Goal: Communication & Community: Ask a question

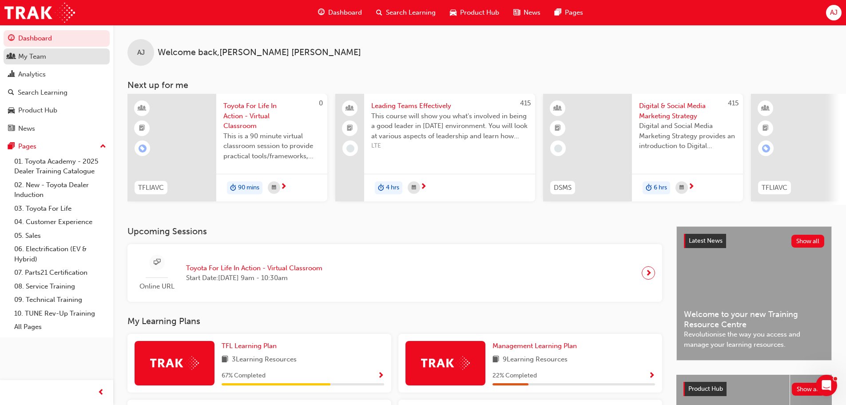
click at [48, 61] on div "My Team" at bounding box center [56, 56] width 97 height 11
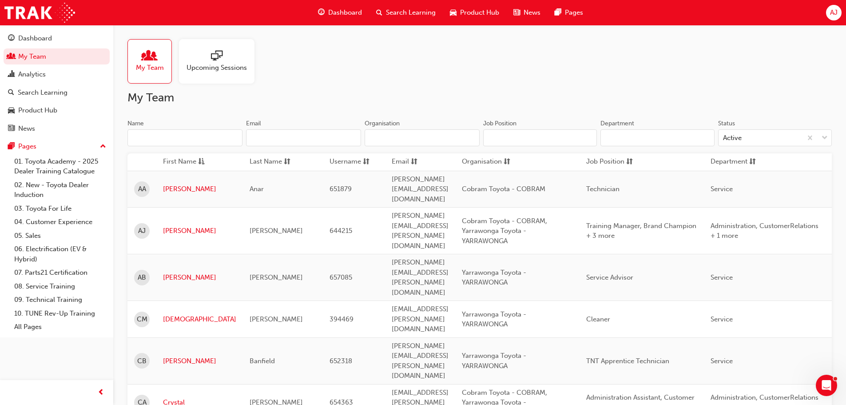
click at [215, 57] on span "sessionType_ONLINE_URL-icon" at bounding box center [217, 56] width 12 height 12
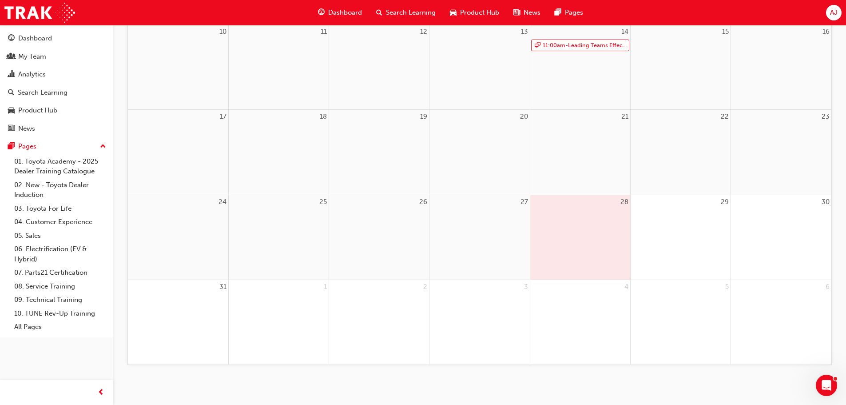
scroll to position [306, 0]
click at [585, 254] on div "28" at bounding box center [580, 233] width 100 height 84
click at [31, 56] on div "My Team" at bounding box center [32, 57] width 28 height 10
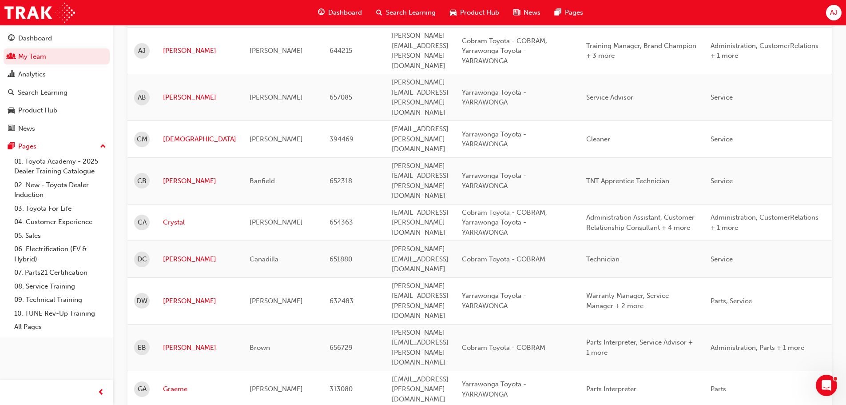
scroll to position [173, 0]
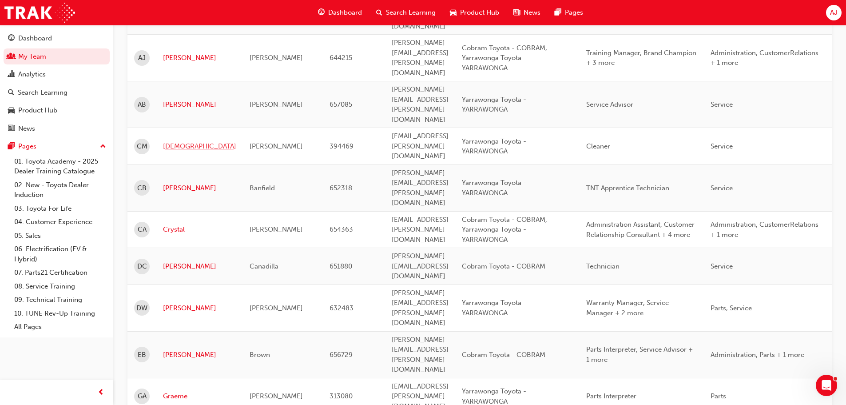
click at [179, 141] on link "[DEMOGRAPHIC_DATA]" at bounding box center [199, 146] width 73 height 10
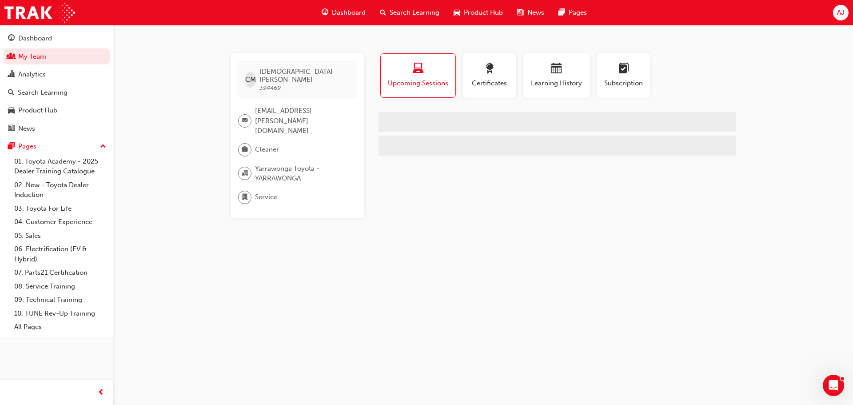
click at [179, 98] on div "CM [PERSON_NAME] 394469 [EMAIL_ADDRESS][PERSON_NAME][DOMAIN_NAME] Cleaner Yarra…" at bounding box center [426, 202] width 853 height 405
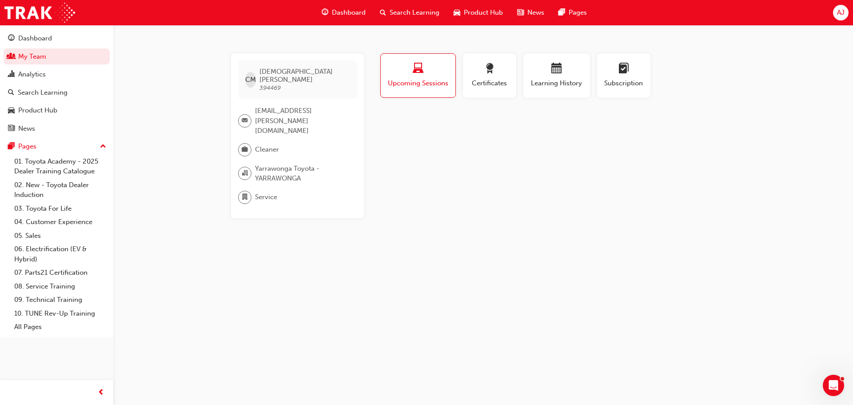
click at [423, 69] on span "laptop-icon" at bounding box center [418, 69] width 11 height 12
click at [555, 76] on div "button" at bounding box center [556, 70] width 53 height 14
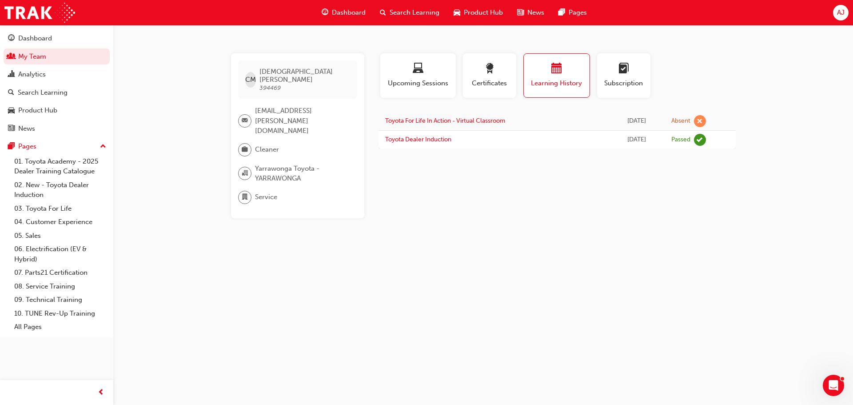
click at [627, 119] on div "[DATE]" at bounding box center [637, 121] width 42 height 10
click at [830, 382] on icon "Open Intercom Messenger" at bounding box center [832, 384] width 15 height 15
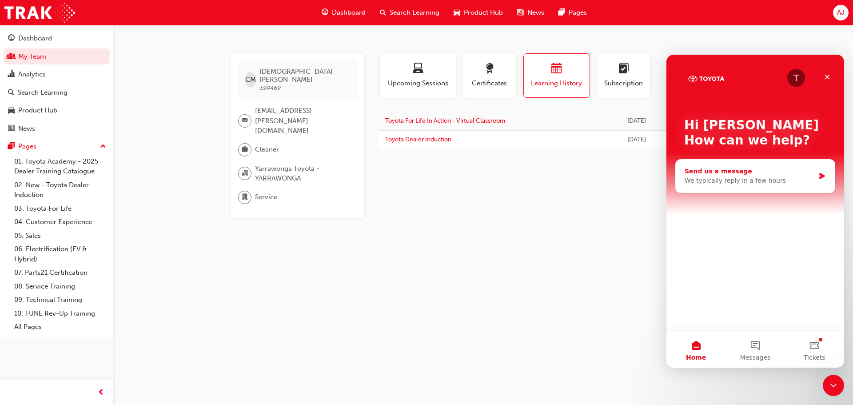
click at [713, 174] on div "Send us a message" at bounding box center [750, 171] width 130 height 9
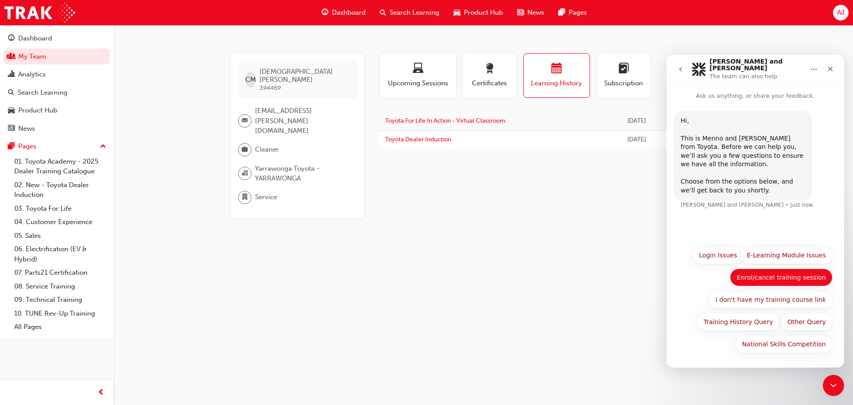
click at [793, 277] on button "Enrol/cancel training session" at bounding box center [781, 277] width 103 height 18
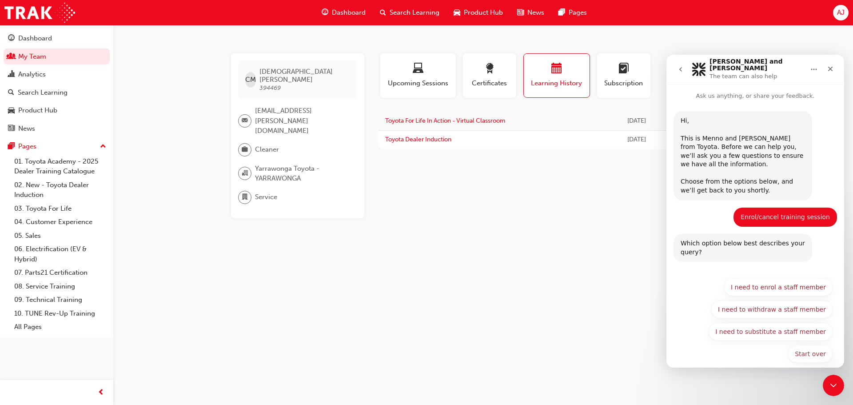
scroll to position [4, 0]
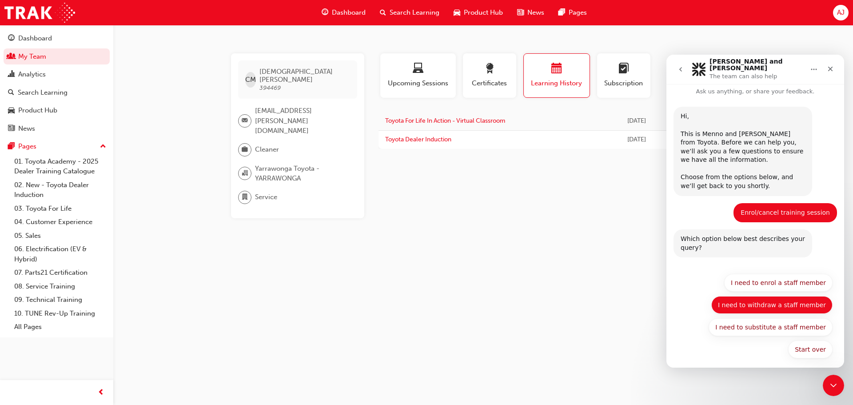
click at [788, 301] on button "I need to withdraw a staff member" at bounding box center [771, 305] width 121 height 18
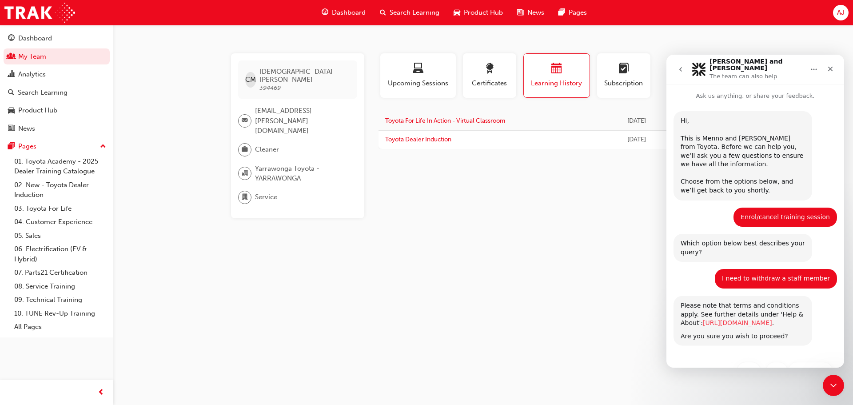
scroll to position [31, 0]
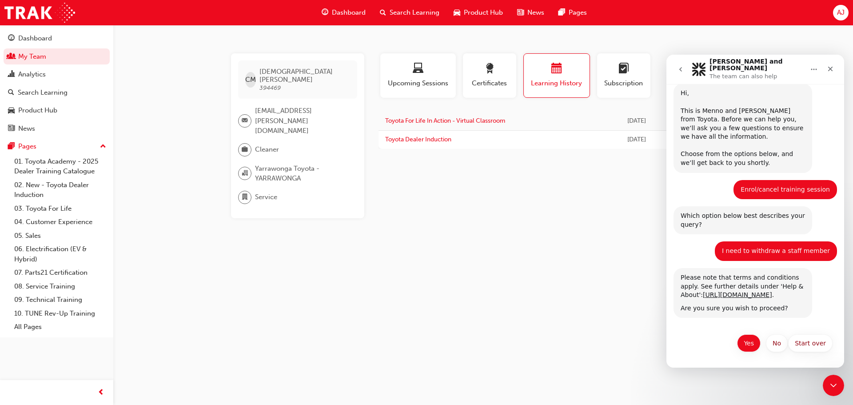
click at [749, 343] on button "Yes" at bounding box center [749, 343] width 24 height 18
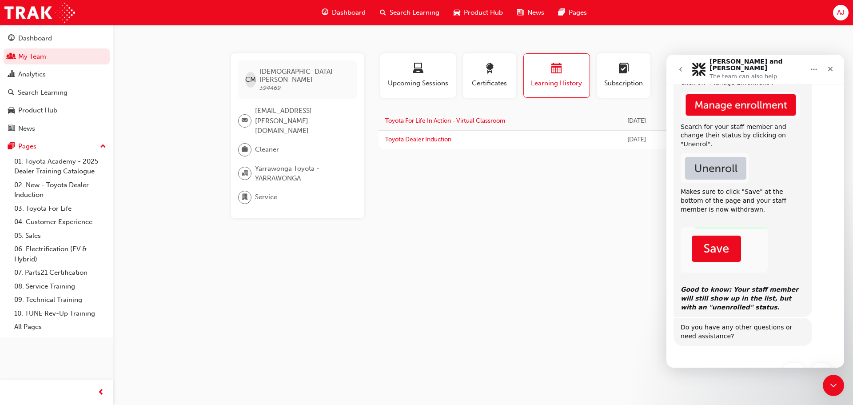
scroll to position [346, 0]
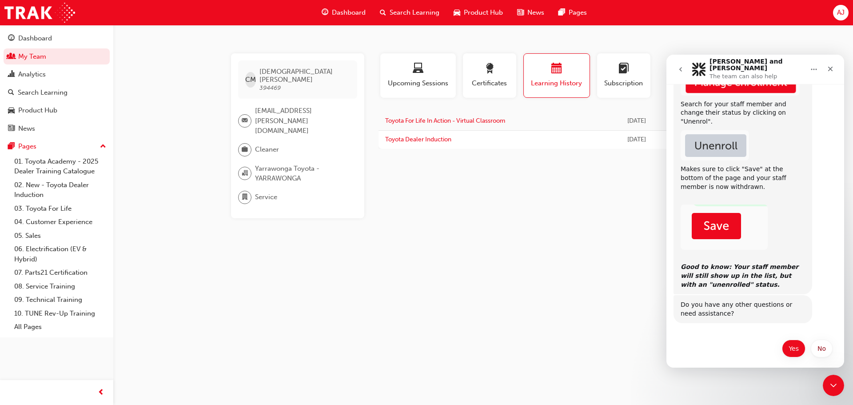
click at [790, 340] on button "Yes" at bounding box center [794, 348] width 24 height 18
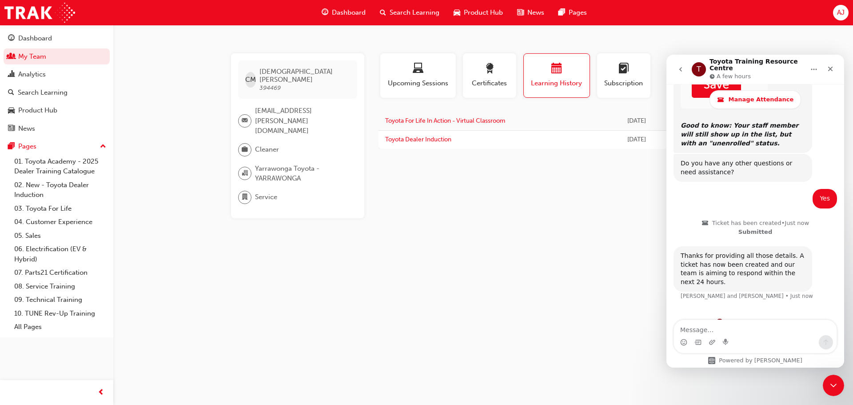
scroll to position [513, 0]
click at [719, 324] on textarea "Message…" at bounding box center [755, 327] width 163 height 15
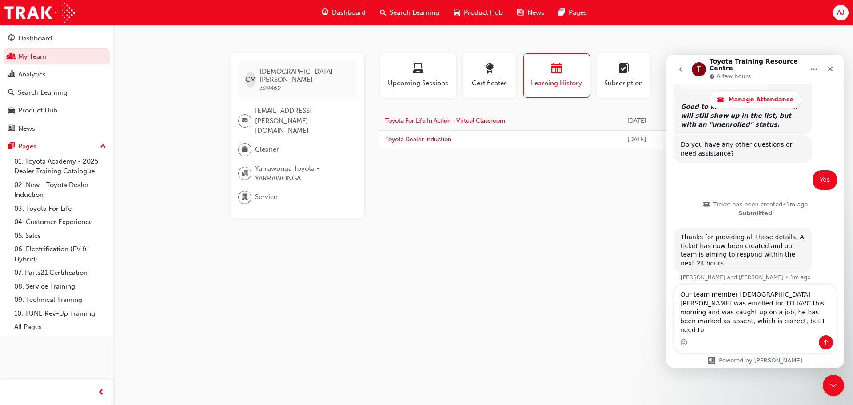
scroll to position [539, 0]
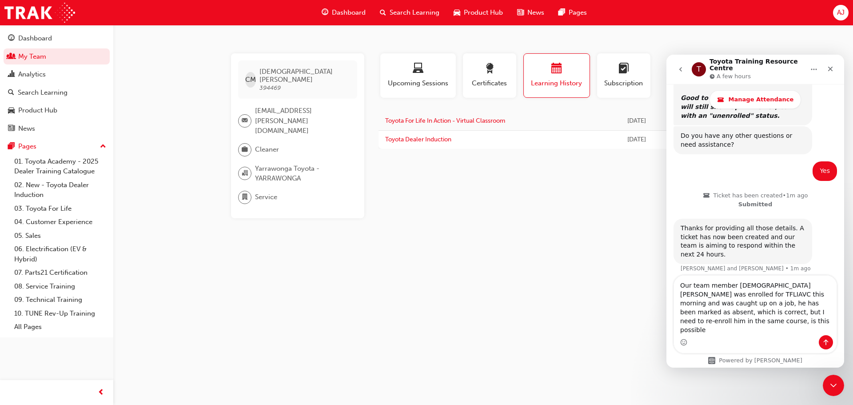
type textarea "Our team member [DEMOGRAPHIC_DATA][PERSON_NAME] was enrolled for TFLIAVC this m…"
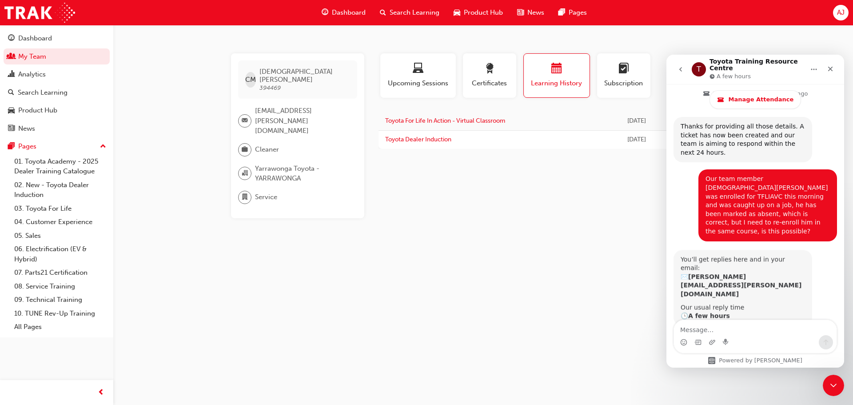
scroll to position [640, 0]
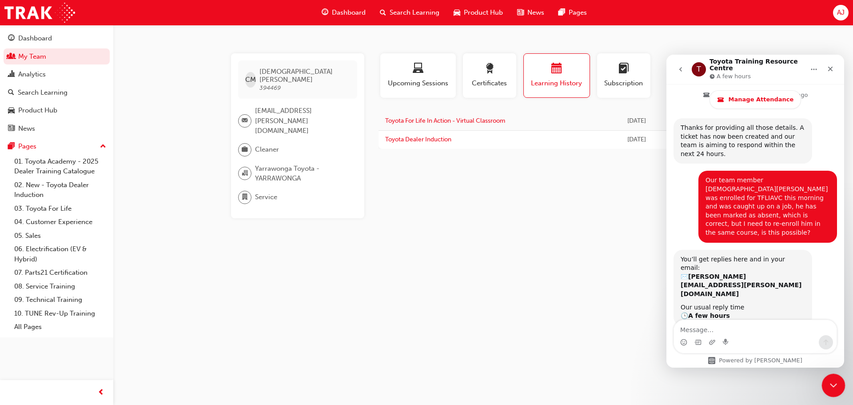
click at [828, 376] on div "Close Intercom Messenger" at bounding box center [831, 383] width 21 height 21
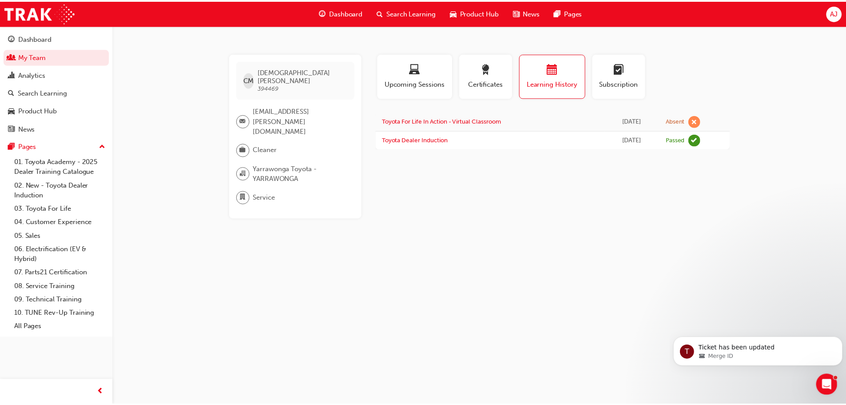
scroll to position [0, 0]
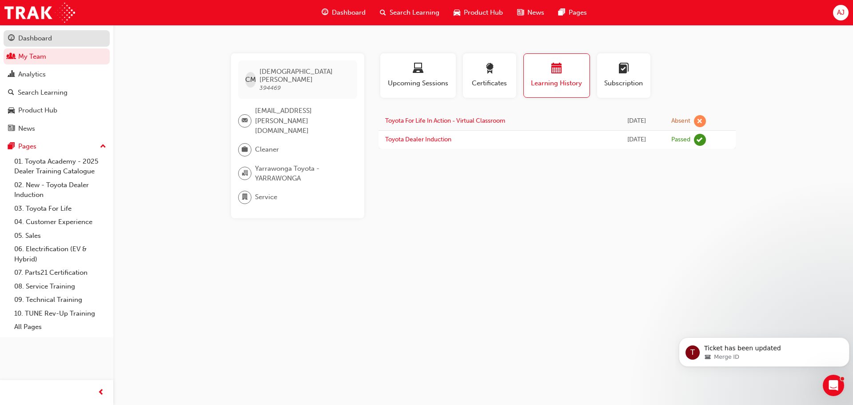
click at [50, 43] on div "Dashboard" at bounding box center [35, 38] width 34 height 10
